Goal: Task Accomplishment & Management: Manage account settings

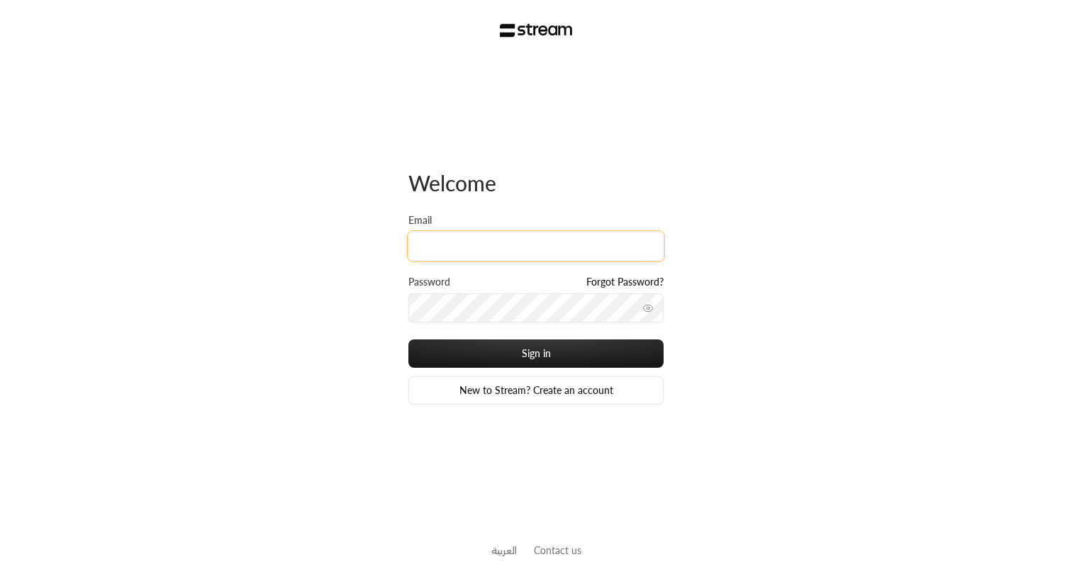
click at [447, 245] on input "Email" at bounding box center [535, 246] width 255 height 29
paste input "[EMAIL_ADDRESS][DOMAIN_NAME]"
type input "[EMAIL_ADDRESS][DOMAIN_NAME]"
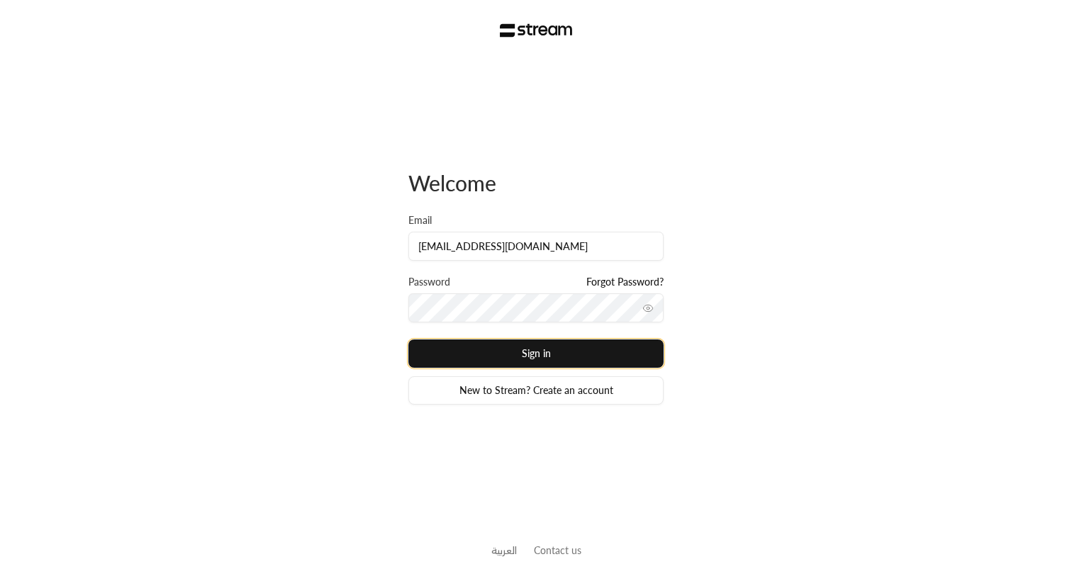
click at [522, 345] on button "Sign in" at bounding box center [535, 354] width 255 height 28
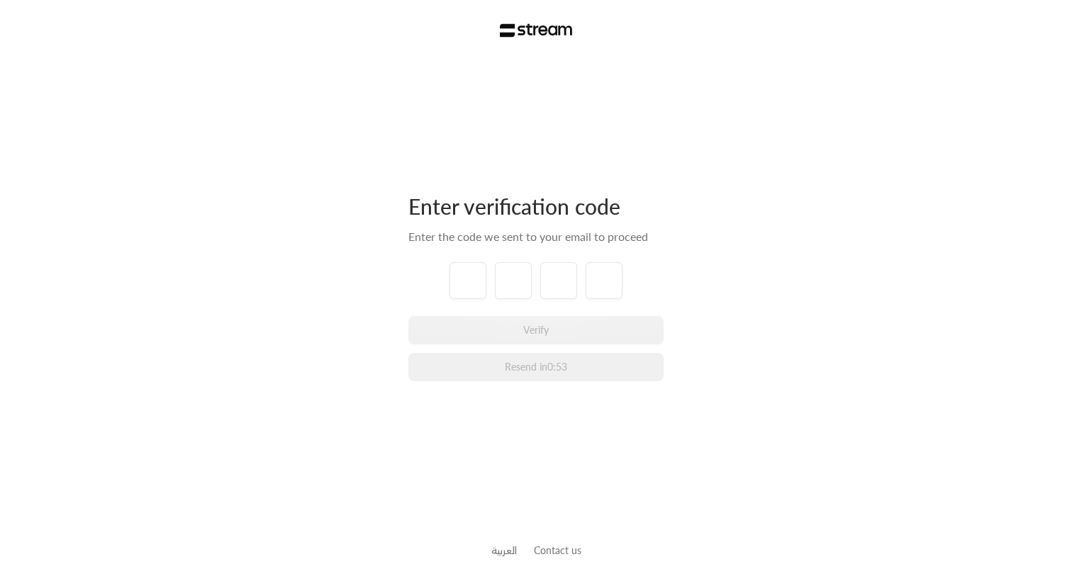
click at [351, 145] on div "Enter verification code Enter the code we sent to your email to proceed Verify …" at bounding box center [536, 293] width 1072 height 586
click at [430, 214] on div "Enter verification code" at bounding box center [535, 206] width 255 height 27
click at [465, 287] on input "tel" at bounding box center [467, 280] width 37 height 37
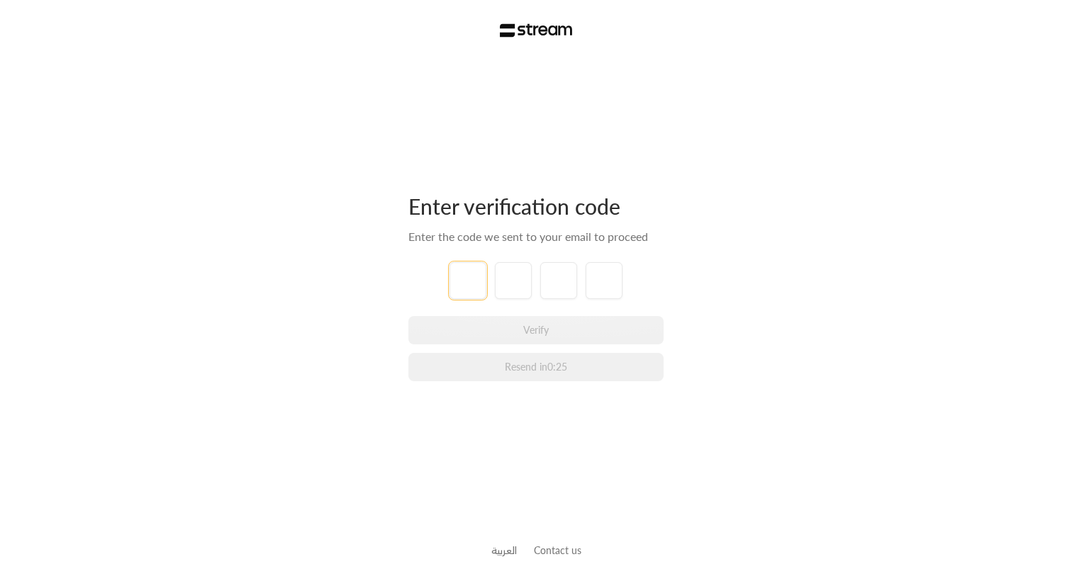
type input "9"
type input "6"
type input "2"
click at [783, 298] on div "Enter verification code Enter the code we sent to your email to proceed 9 9 6 2…" at bounding box center [536, 293] width 1072 height 586
